Goal: Task Accomplishment & Management: Use online tool/utility

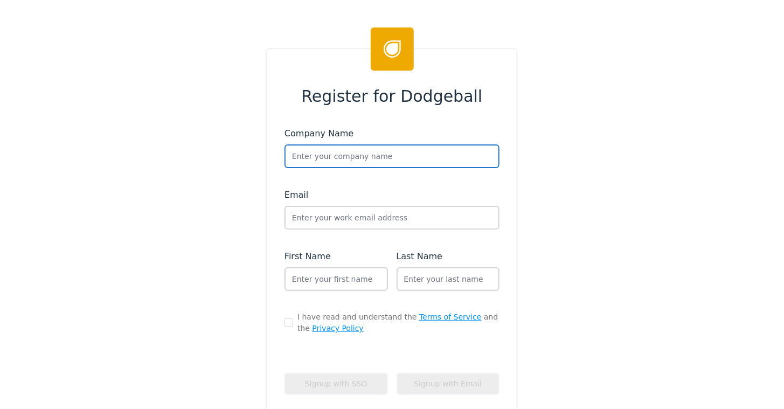
click at [314, 160] on input "text" at bounding box center [392, 156] width 215 height 24
type input "Experian"
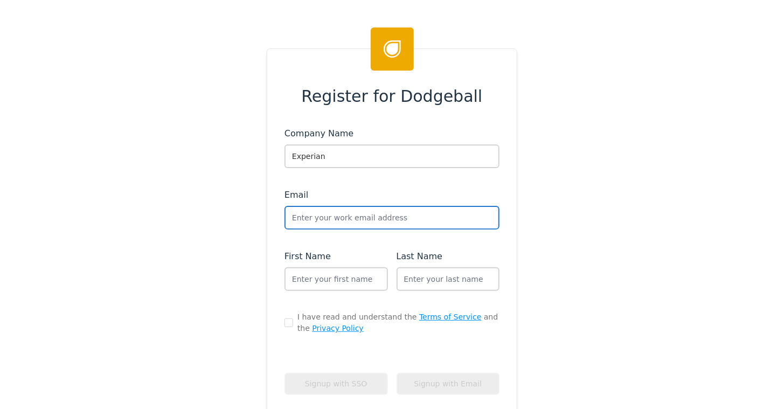
click at [317, 218] on input "text" at bounding box center [392, 218] width 215 height 24
type input "support+experian@dodgeballhq.com"
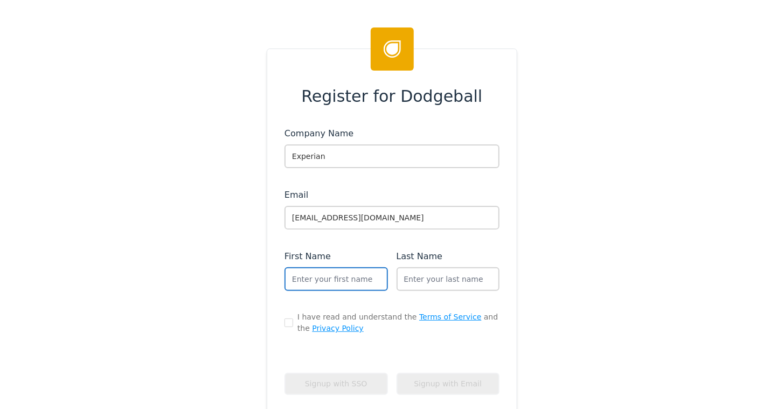
click at [315, 278] on input "text" at bounding box center [336, 279] width 103 height 24
type input "Dodgeball"
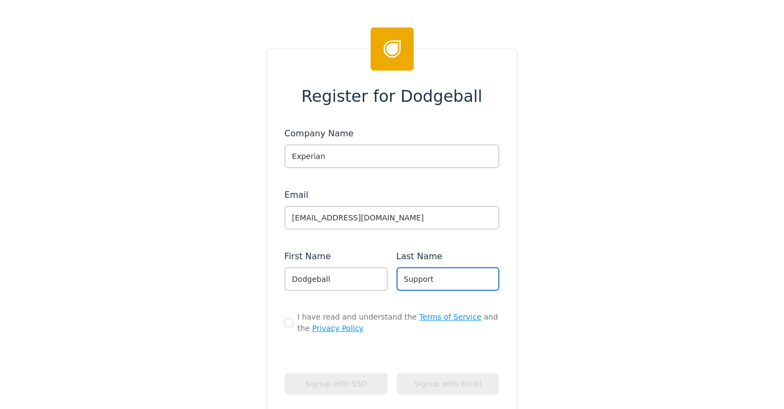
type input "Support"
click at [285, 318] on input "checkbox" at bounding box center [289, 322] width 9 height 9
checkbox input "true"
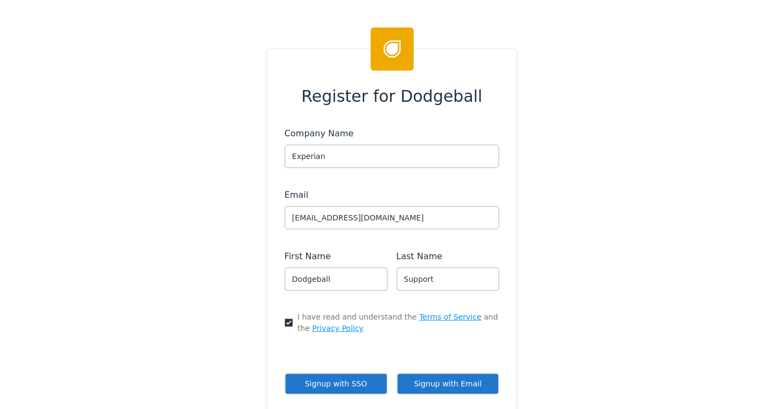
click at [429, 383] on button "Signup with Email" at bounding box center [448, 384] width 103 height 22
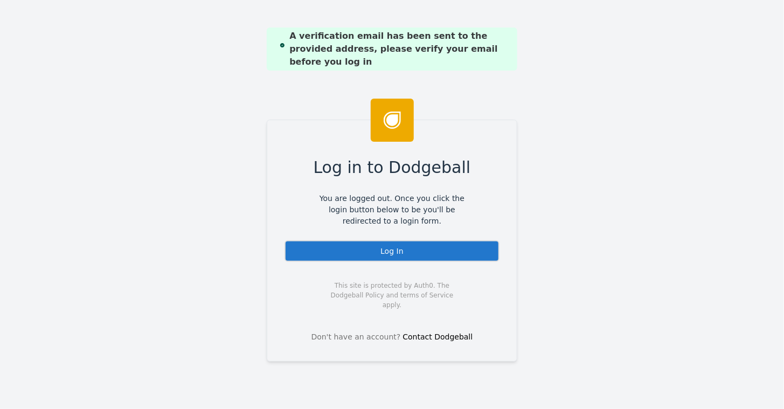
click at [384, 248] on div "Log In" at bounding box center [392, 251] width 215 height 22
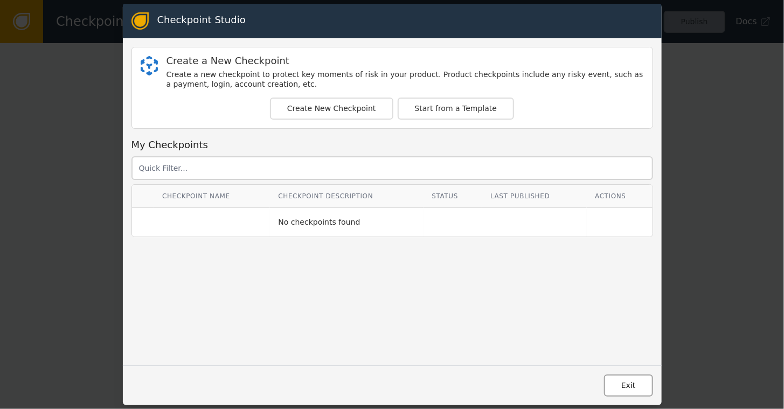
click at [635, 392] on button "Exit" at bounding box center [628, 385] width 49 height 22
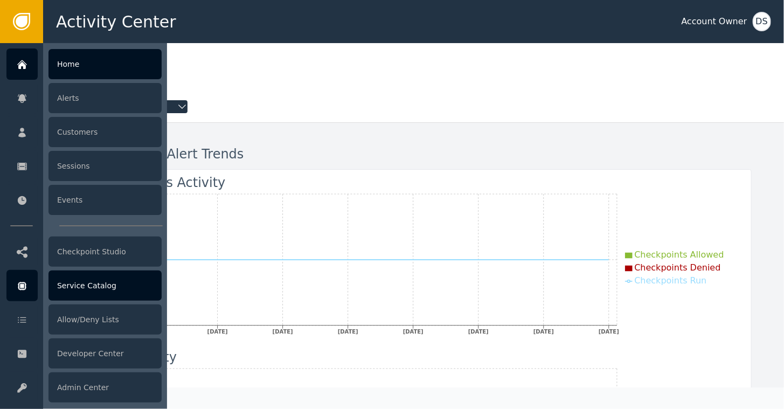
click at [97, 285] on div "Service Catalog" at bounding box center [104, 286] width 113 height 30
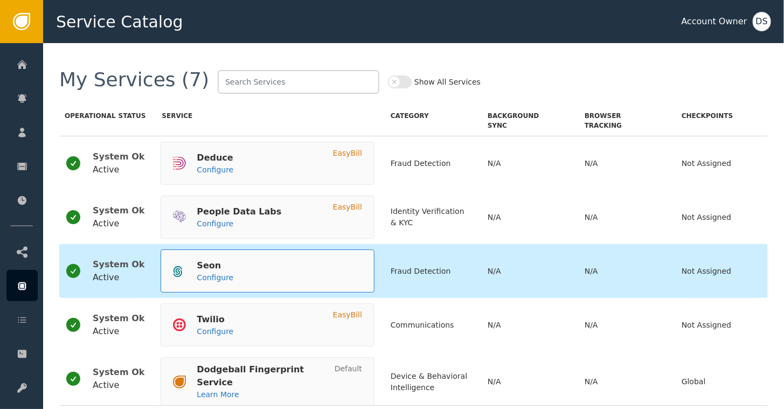
click at [206, 264] on div "Seon" at bounding box center [215, 265] width 37 height 13
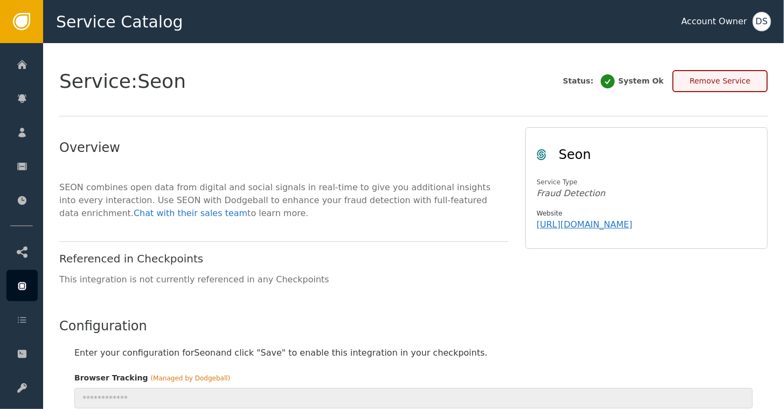
click at [722, 79] on button "Remove Service" at bounding box center [719, 81] width 95 height 22
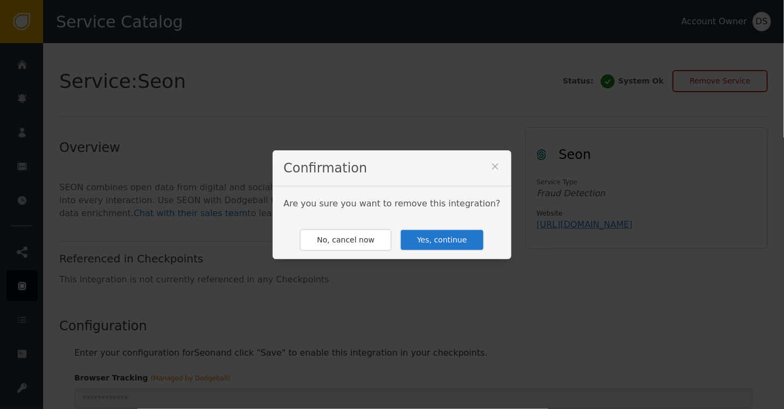
click at [432, 239] on button "Yes, continue" at bounding box center [442, 240] width 84 height 22
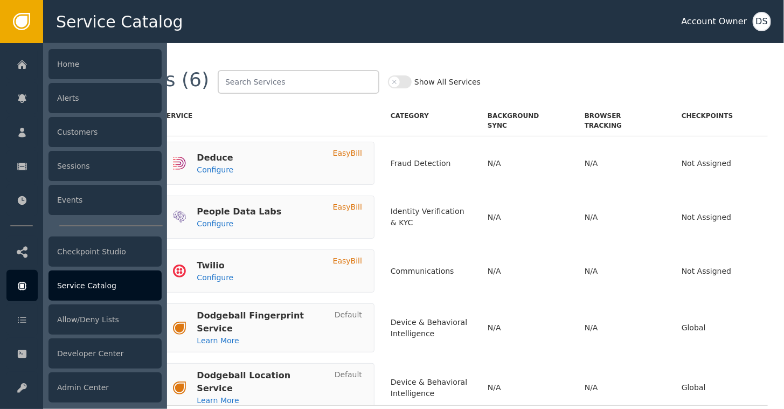
click at [90, 287] on div "Service Catalog" at bounding box center [104, 286] width 113 height 30
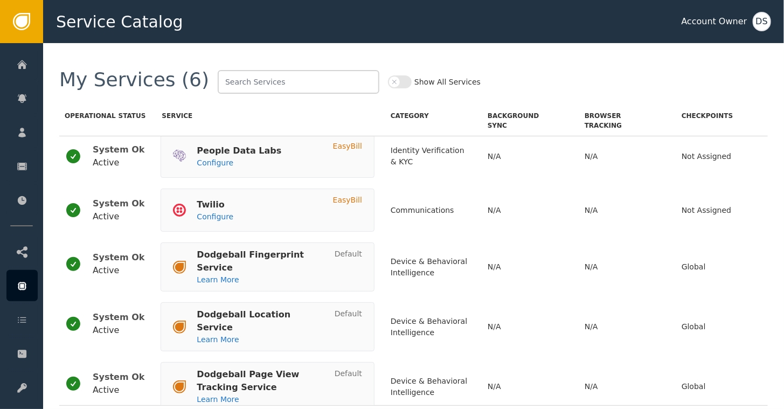
scroll to position [67, 0]
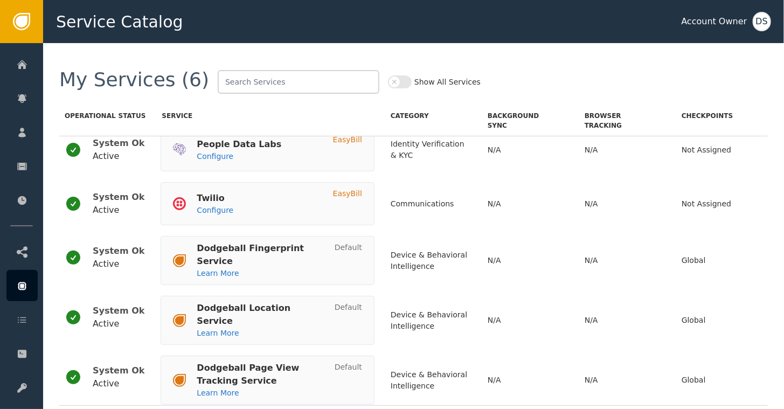
click at [388, 79] on button "Show All Services" at bounding box center [400, 81] width 24 height 13
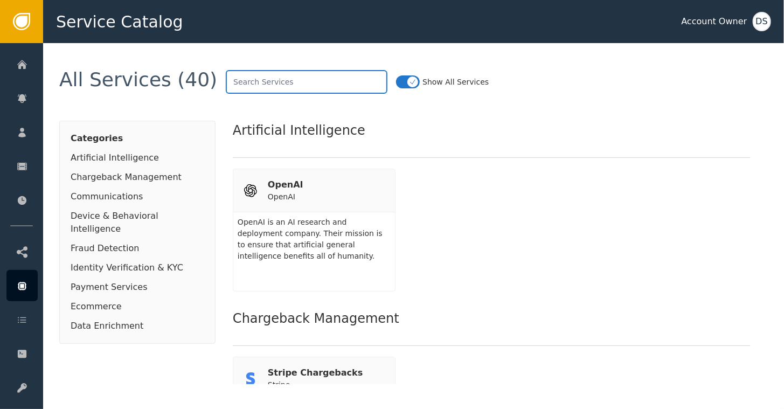
click at [297, 89] on input "text" at bounding box center [307, 82] width 162 height 24
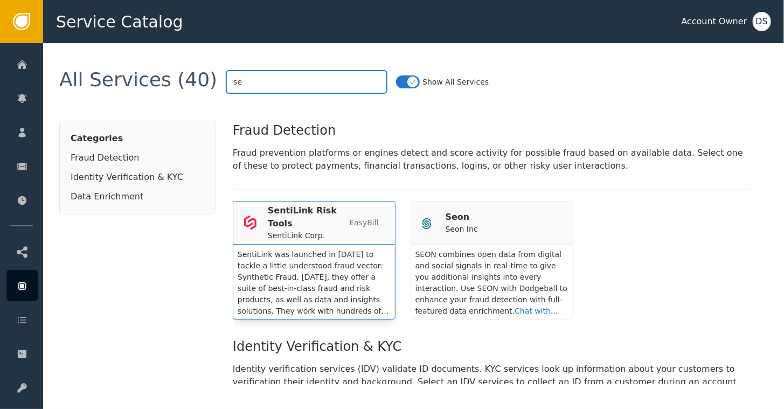
type input "se"
click at [301, 221] on div "SentiLink Risk Tools" at bounding box center [308, 217] width 81 height 26
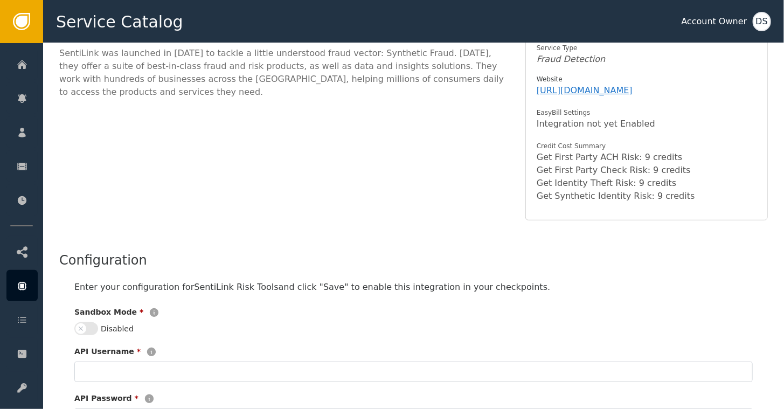
scroll to position [244, 0]
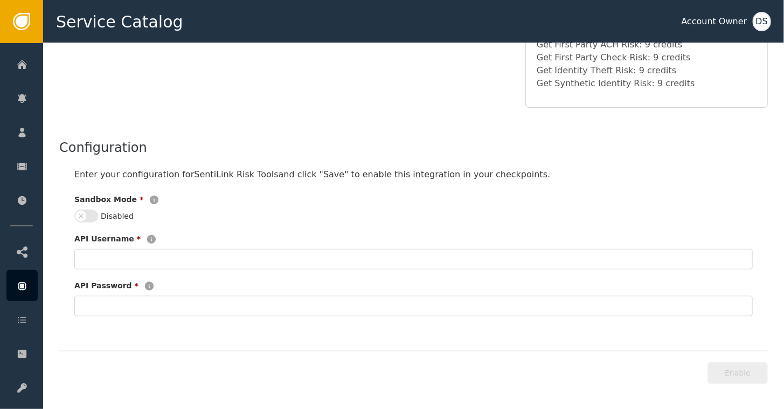
click at [91, 217] on button "Disabled" at bounding box center [86, 216] width 24 height 13
click at [90, 259] on input "text" at bounding box center [413, 259] width 678 height 20
type input "a"
click at [91, 304] on input "text" at bounding box center [413, 306] width 678 height 20
click at [731, 367] on button "Enable" at bounding box center [738, 373] width 60 height 22
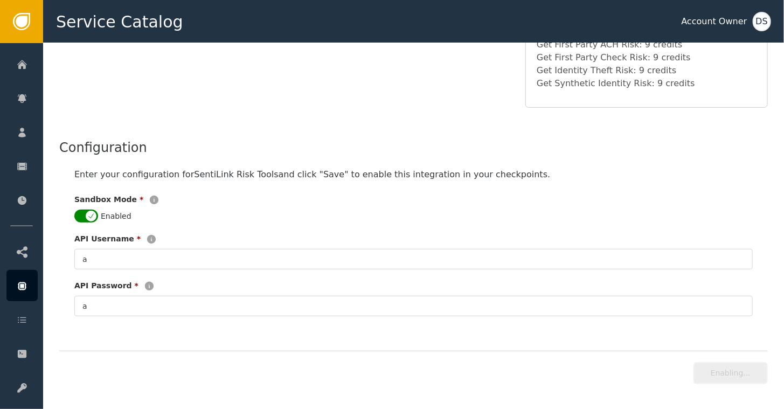
type input "*"
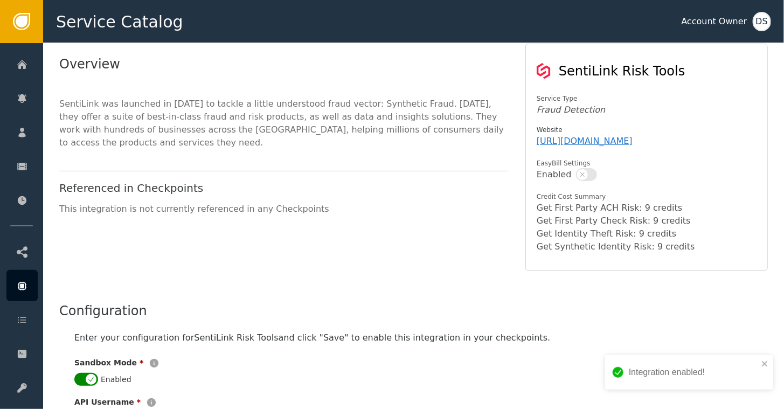
scroll to position [31, 0]
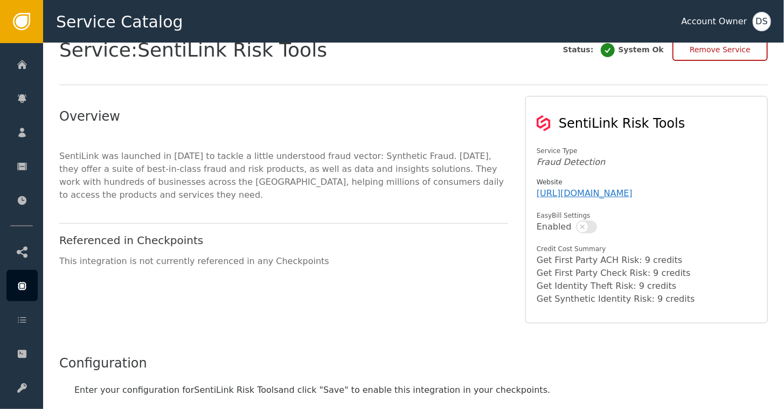
click at [583, 225] on button "button" at bounding box center [586, 226] width 21 height 13
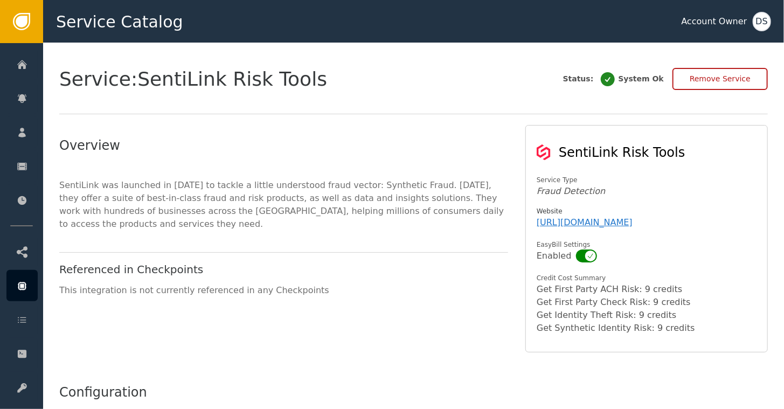
scroll to position [0, 0]
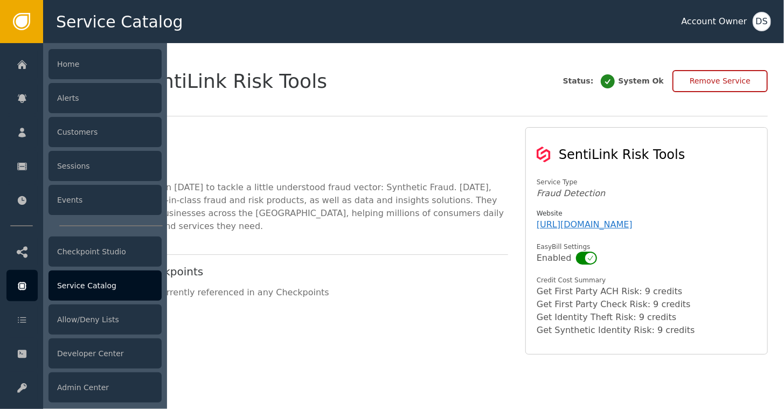
click at [90, 283] on div "Service Catalog" at bounding box center [104, 286] width 113 height 30
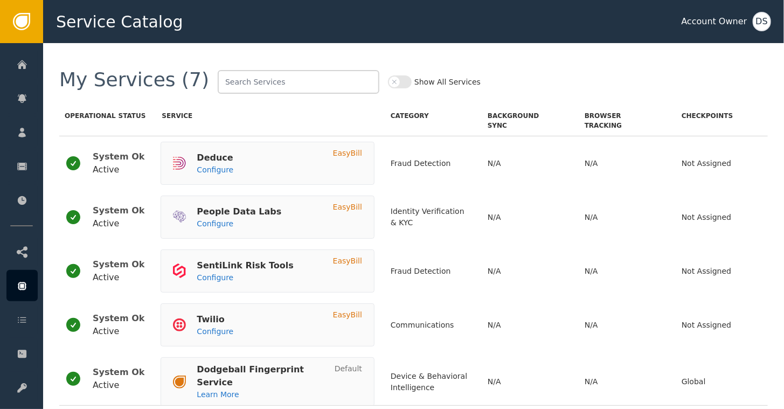
click at [388, 78] on button "Show All Services" at bounding box center [400, 81] width 24 height 13
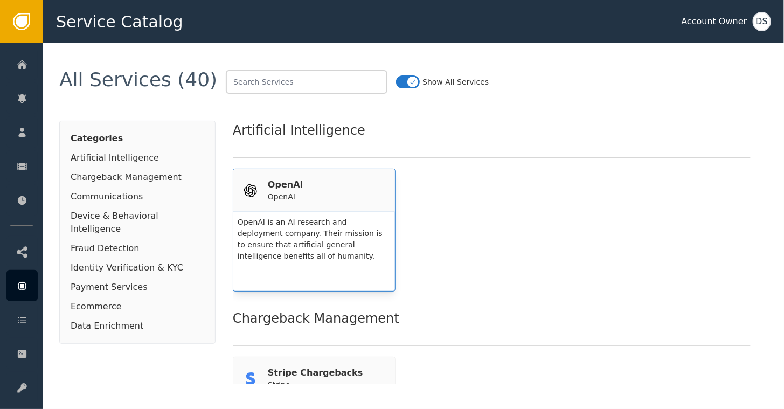
click at [271, 192] on div "OpenAI" at bounding box center [286, 196] width 36 height 11
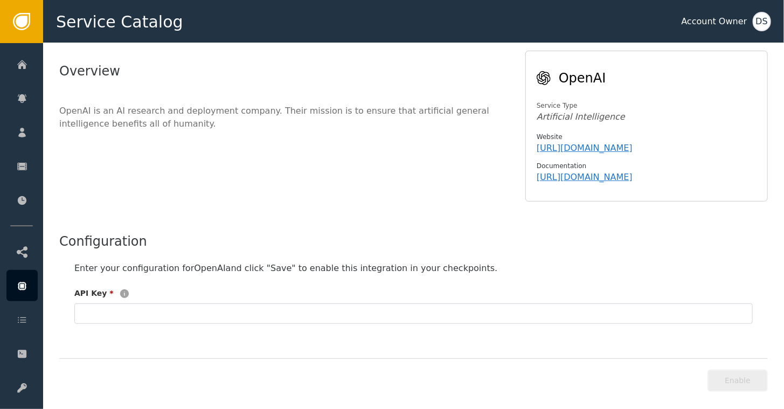
scroll to position [82, 0]
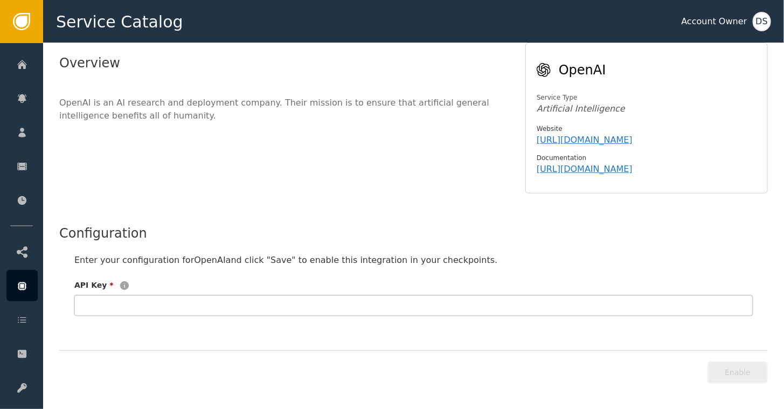
click at [107, 300] on input "text" at bounding box center [413, 305] width 678 height 20
paste input "sk-proj-7_qWS1MfPDEg3YzvwpXe7TbE0ioIh299UzAcFuEE2HnOTaCsziqabyq3NFJ3lUmdUVNCe7R…"
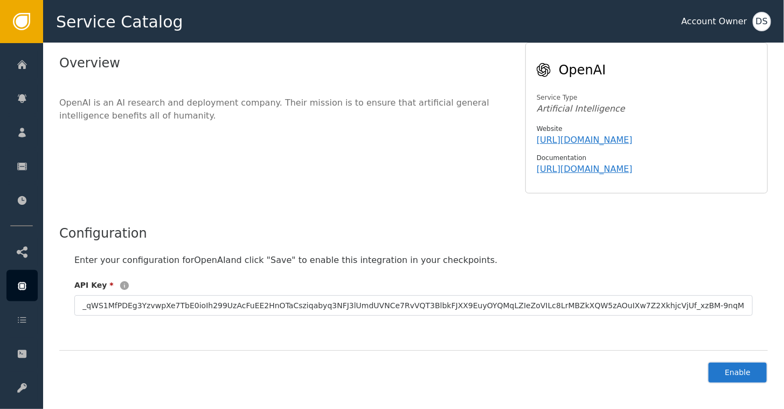
scroll to position [0, 0]
click at [733, 365] on button "Enable" at bounding box center [738, 373] width 60 height 22
type input "**********"
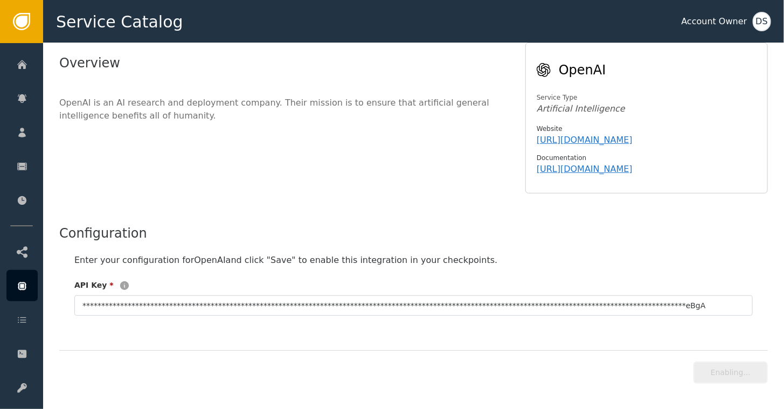
scroll to position [85, 0]
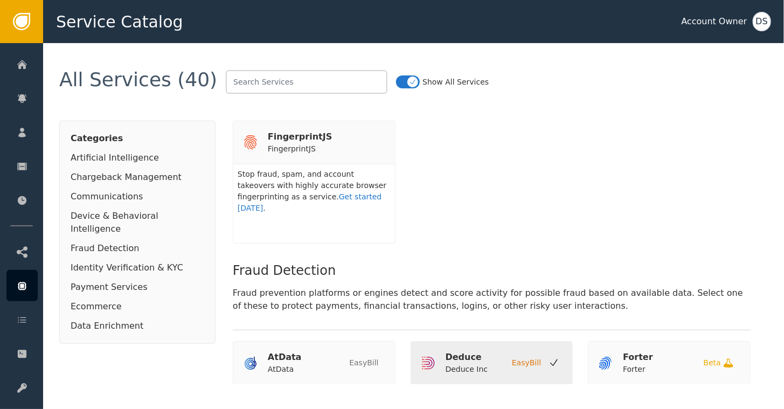
scroll to position [700, 0]
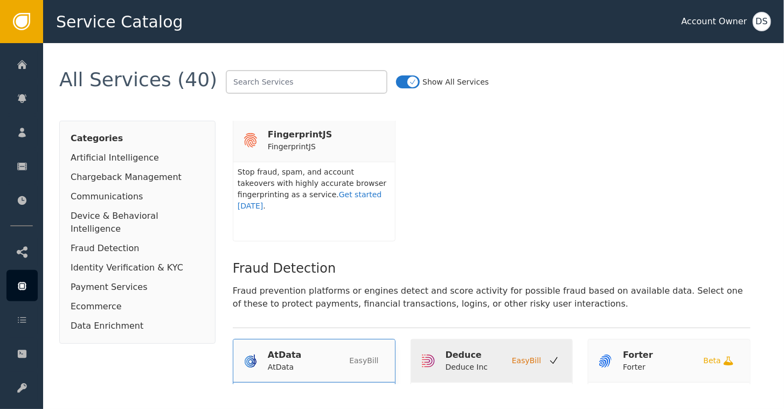
click at [286, 349] on div "AtData" at bounding box center [285, 355] width 34 height 13
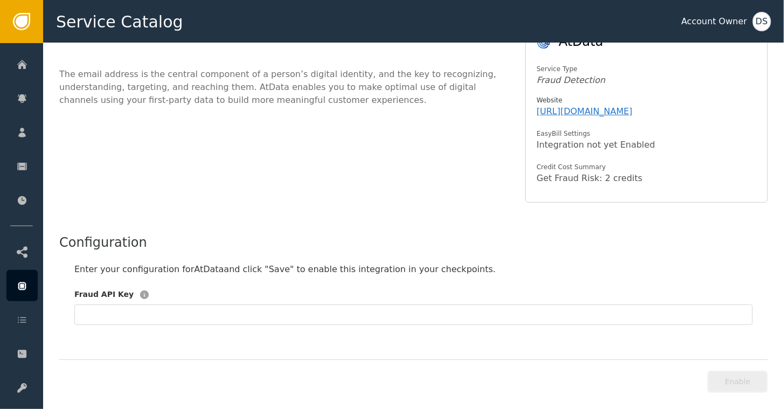
scroll to position [120, 0]
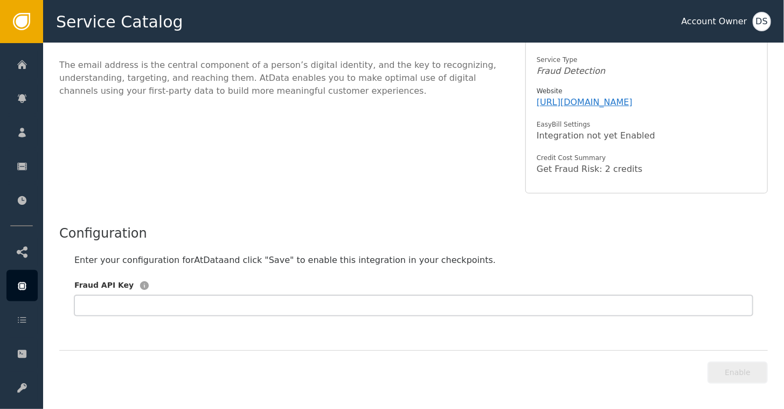
click at [139, 305] on input "text" at bounding box center [413, 305] width 678 height 20
type input "a"
click at [733, 375] on button "Enable" at bounding box center [738, 373] width 60 height 22
type input "*"
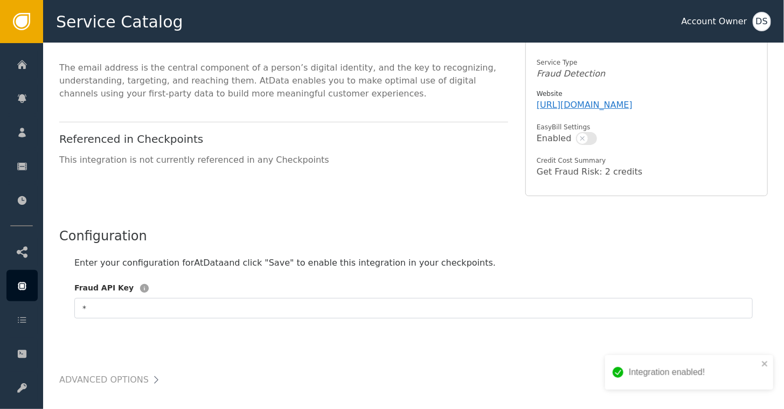
scroll to position [122, 0]
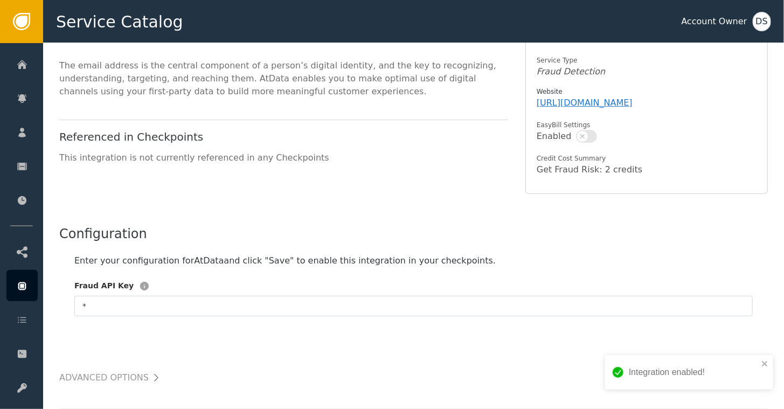
click at [585, 135] on button "button" at bounding box center [586, 136] width 21 height 13
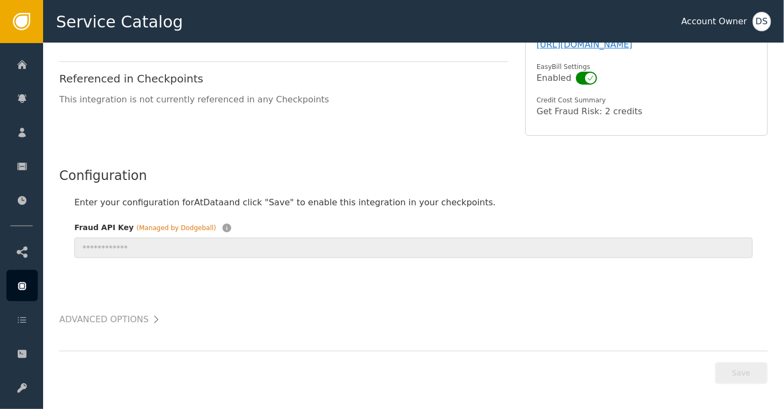
scroll to position [0, 0]
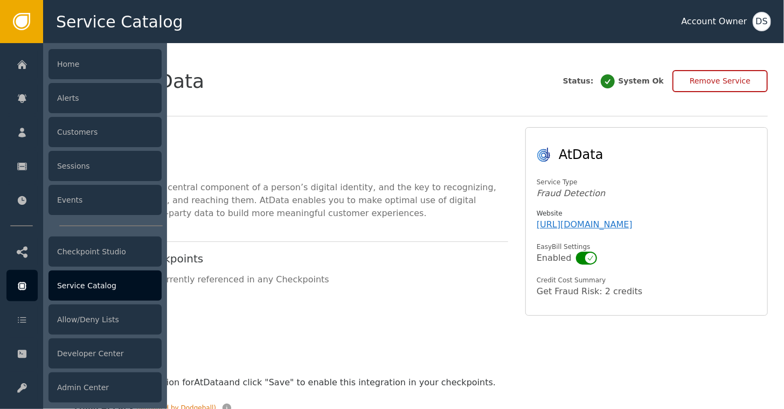
click at [85, 287] on div "Service Catalog" at bounding box center [104, 286] width 113 height 30
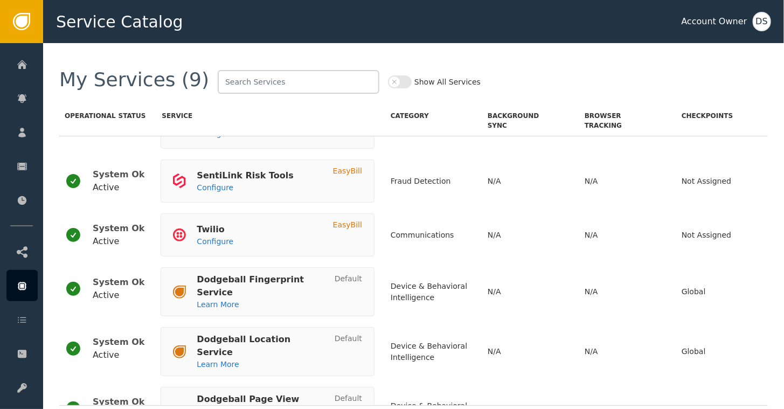
scroll to position [216, 0]
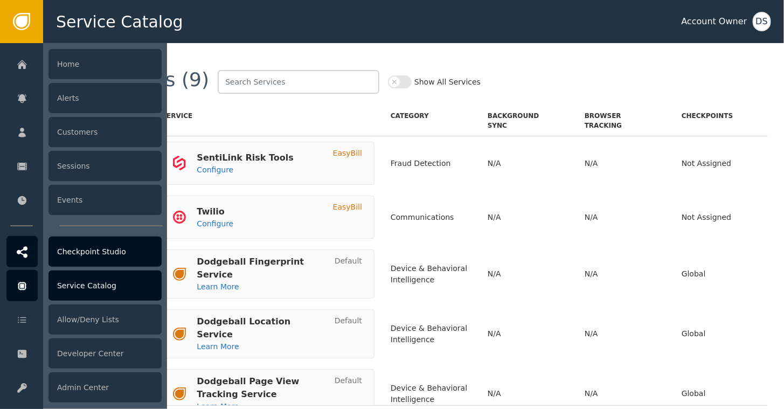
click at [81, 253] on div "Checkpoint Studio" at bounding box center [104, 252] width 113 height 30
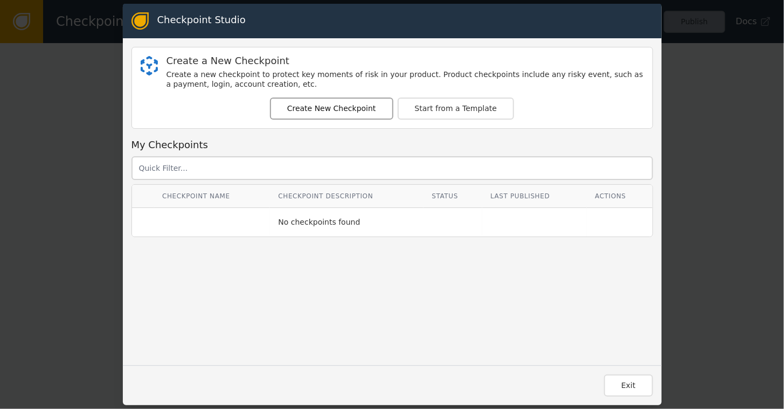
click at [337, 107] on button "Create New Checkpoint" at bounding box center [331, 109] width 123 height 22
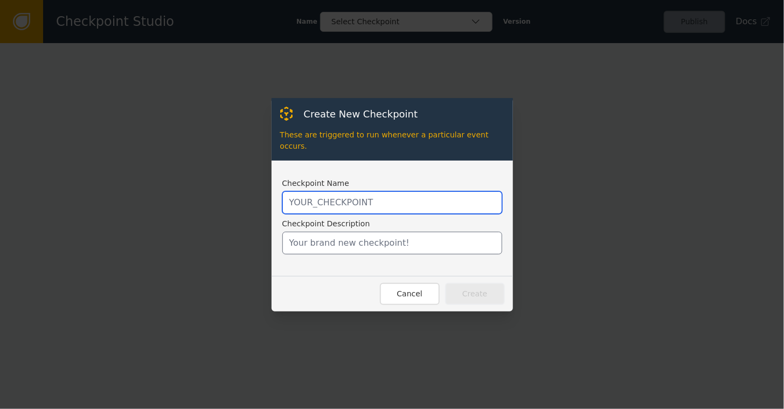
click at [320, 198] on input "text" at bounding box center [392, 202] width 220 height 23
type input "ATLANTICUS_RISK_ASSESSMENT"
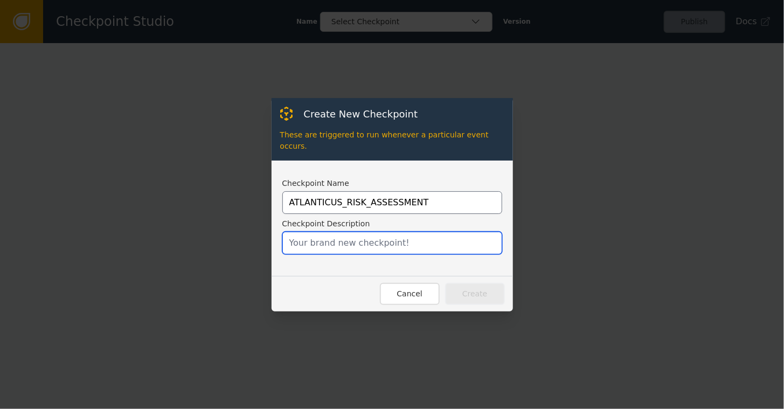
click at [304, 232] on input "text" at bounding box center [392, 243] width 220 height 23
type input "Detailed risk assessment for Atlanticus"
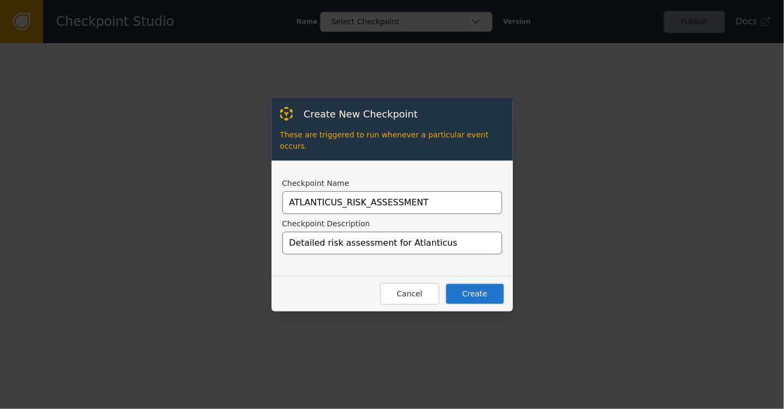
click at [476, 288] on button "Create" at bounding box center [475, 294] width 60 height 22
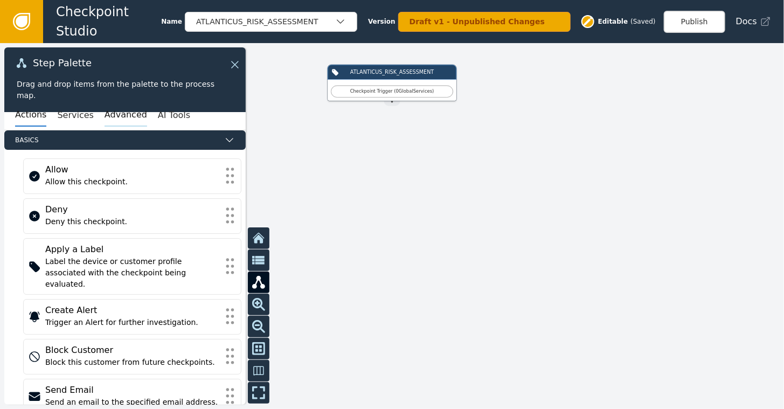
click at [106, 115] on button "Advanced" at bounding box center [126, 115] width 43 height 23
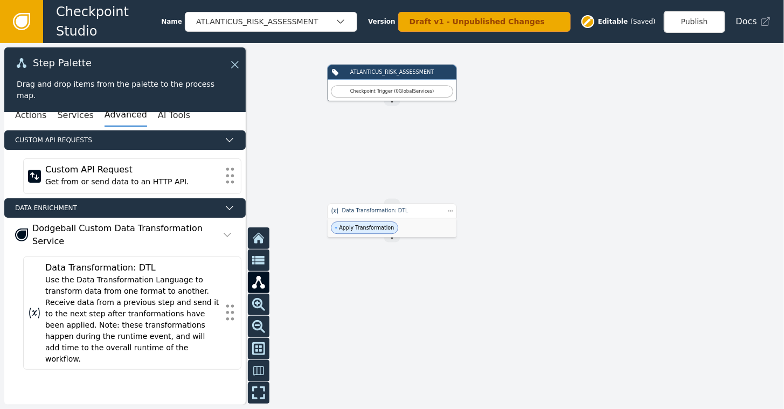
drag, startPoint x: 391, startPoint y: 101, endPoint x: 386, endPoint y: 158, distance: 56.8
click at [381, 184] on div "ATLANTICUS_RISK_ASSESSMENT Checkpoint Trigger ( 0 Global Services ) Source Hand…" at bounding box center [392, 226] width 784 height 366
drag, startPoint x: 390, startPoint y: 100, endPoint x: 392, endPoint y: 201, distance: 101.3
click at [392, 201] on div "ATLANTICUS_RISK_ASSESSMENT Checkpoint Trigger ( 0 Global Services ) Source Hand…" at bounding box center [627, 174] width 470 height 219
click at [391, 149] on div "Apply Transformation" at bounding box center [392, 153] width 129 height 19
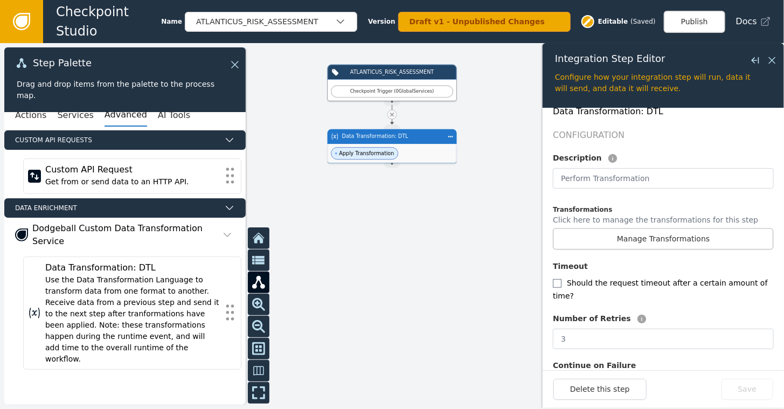
scroll to position [216, 0]
click at [642, 231] on button "Manage Transformations" at bounding box center [663, 238] width 221 height 22
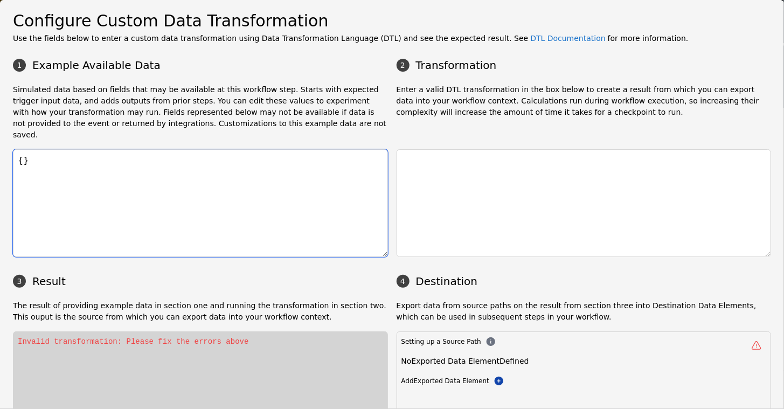
click at [58, 149] on textarea "{}" at bounding box center [200, 203] width 375 height 108
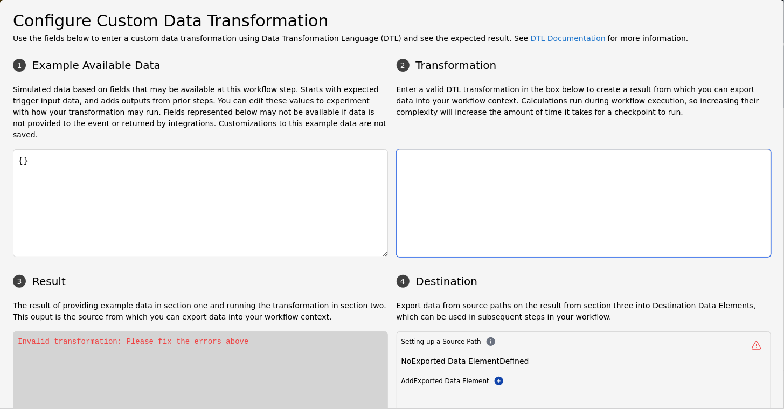
click at [416, 149] on textarea at bounding box center [584, 203] width 375 height 108
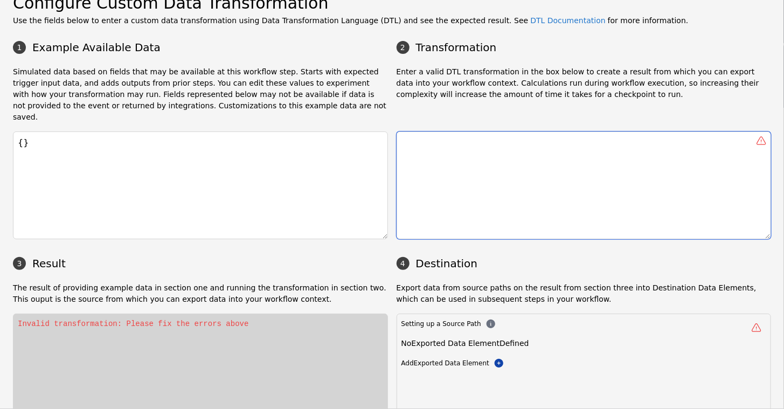
scroll to position [68, 0]
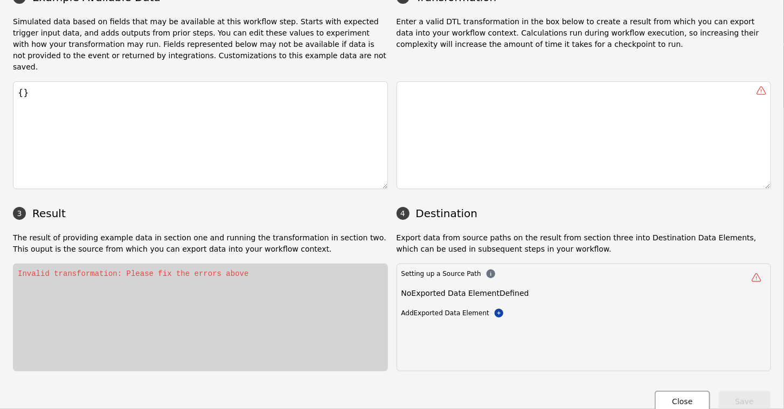
click at [685, 391] on button "Close" at bounding box center [682, 402] width 55 height 22
